Goal: Task Accomplishment & Management: Use online tool/utility

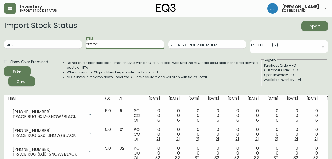
scroll to position [56, 0]
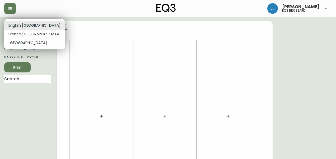
click at [27, 36] on li "French [GEOGRAPHIC_DATA]" at bounding box center [34, 34] width 61 height 9
type input "fr_CA"
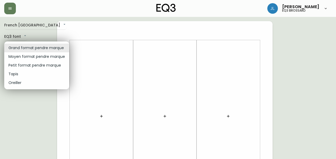
click at [39, 65] on li "Petit format pendre marque" at bounding box center [36, 65] width 65 height 9
type input "small"
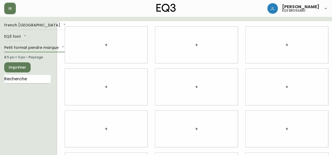
click at [30, 78] on input "text" at bounding box center [27, 79] width 46 height 8
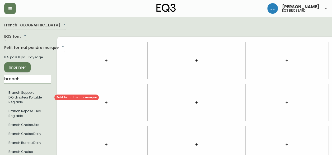
type input "branch"
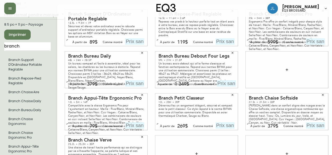
scroll to position [84, 0]
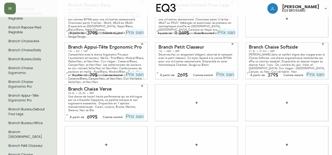
click at [131, 115] on div "Branch Chaise Verve 25.2L × 25.2H × 35P Une chaise de travail haute performance…" at bounding box center [106, 102] width 82 height 36
click at [131, 113] on input "text" at bounding box center [134, 116] width 19 height 6
type input "749$"
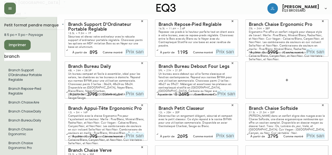
scroll to position [0, 0]
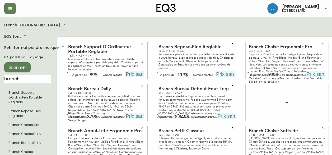
click at [223, 71] on input "text" at bounding box center [224, 74] width 19 height 6
type input "119$"
click at [133, 71] on input "text" at bounding box center [134, 74] width 19 height 6
type input "89$"
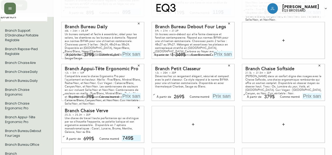
scroll to position [63, 3]
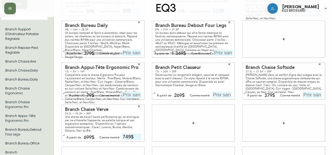
click at [216, 92] on input "text" at bounding box center [221, 95] width 19 height 6
type input "269$"
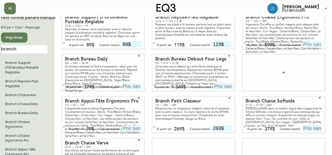
scroll to position [31, 3]
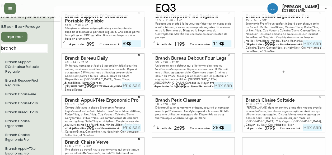
click at [130, 124] on input "text" at bounding box center [131, 127] width 19 height 6
type input "79$"
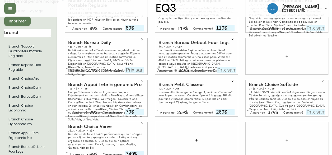
scroll to position [46, 0]
click at [133, 66] on input "text" at bounding box center [134, 69] width 19 height 6
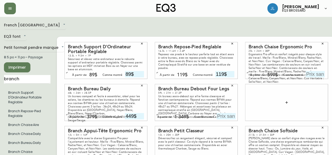
type input "449$"
click at [315, 71] on input "text" at bounding box center [314, 74] width 19 height 6
type input "599$"
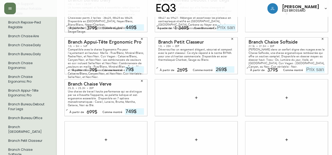
click at [315, 67] on input "text" at bounding box center [314, 69] width 19 height 6
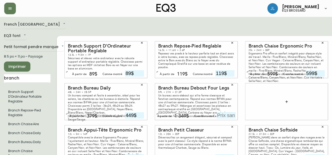
scroll to position [0, 0]
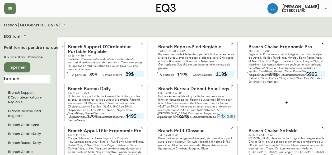
type input "429$"
click at [233, 82] on button "button" at bounding box center [232, 86] width 8 height 8
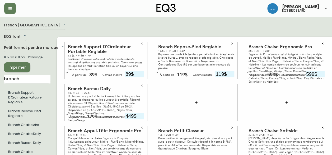
click at [13, 63] on button "Imprimer" at bounding box center [17, 67] width 26 height 10
click at [17, 70] on span "Imprimer" at bounding box center [17, 67] width 18 height 7
